Goal: Information Seeking & Learning: Learn about a topic

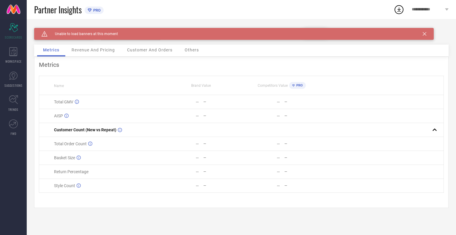
click at [93, 50] on span "Revenue And Pricing" at bounding box center [93, 50] width 43 height 5
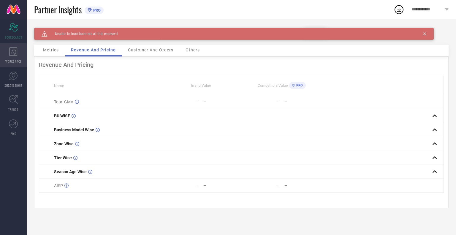
click at [8, 53] on div "WORKSPACE" at bounding box center [13, 55] width 27 height 24
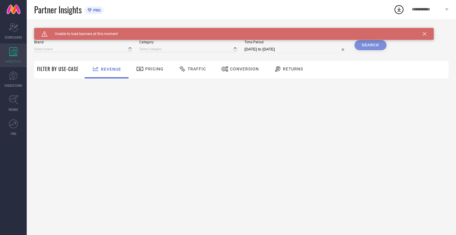
type input "BAESD"
type input "All"
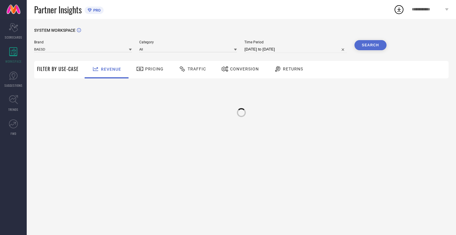
click at [158, 70] on span "Pricing" at bounding box center [154, 69] width 18 height 5
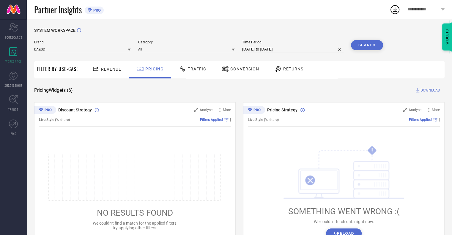
click at [183, 65] on div "Traffic" at bounding box center [192, 69] width 30 height 10
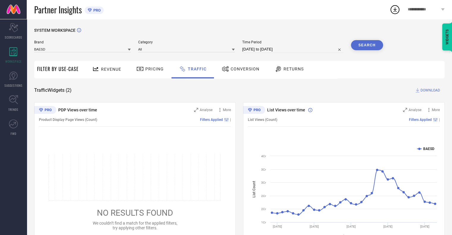
click at [240, 70] on span "Conversion" at bounding box center [244, 69] width 29 height 5
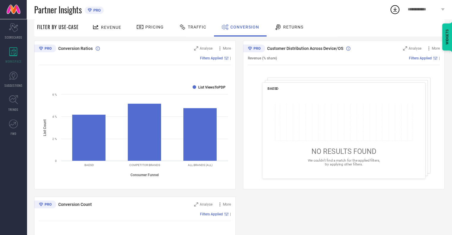
scroll to position [59, 0]
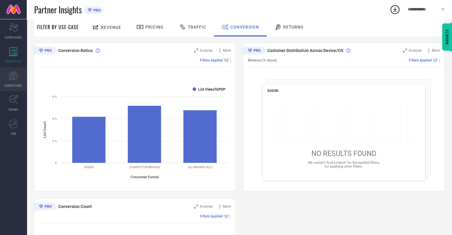
click at [11, 69] on link "SUGGESTIONS" at bounding box center [13, 79] width 27 height 24
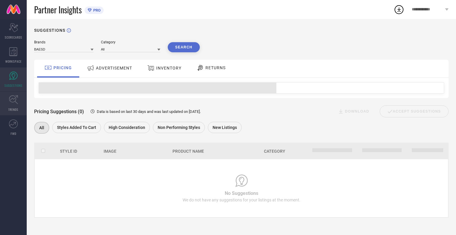
click at [13, 102] on icon at bounding box center [13, 99] width 9 height 9
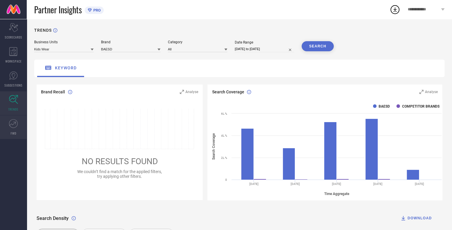
click at [13, 123] on icon at bounding box center [13, 123] width 9 height 9
